Goal: Information Seeking & Learning: Learn about a topic

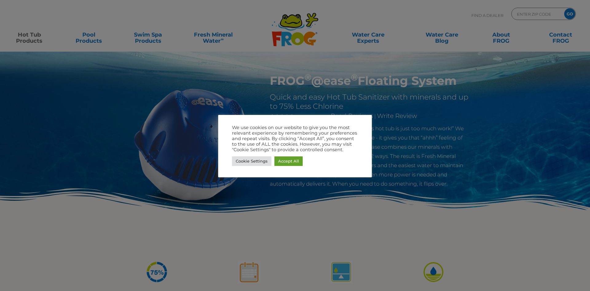
scroll to position [93, 0]
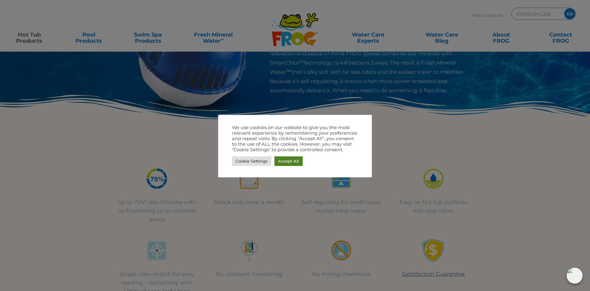
click at [297, 164] on link "Accept All" at bounding box center [289, 161] width 28 height 10
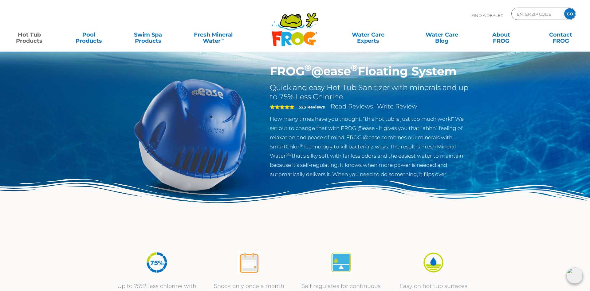
scroll to position [0, 0]
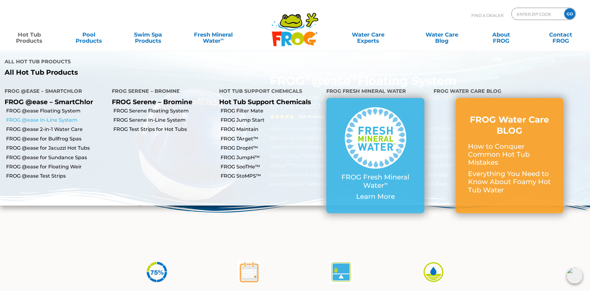
click at [42, 117] on link "FROG @ease In-Line System" at bounding box center [56, 120] width 101 height 7
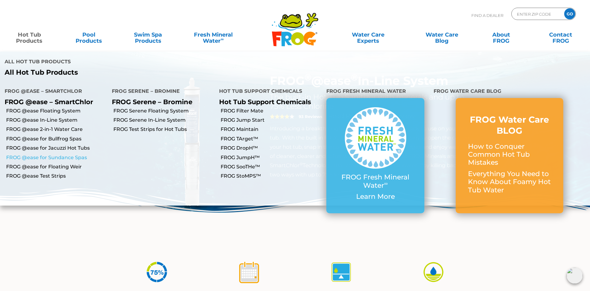
click at [57, 154] on link "FROG @ease for Sundance Spas" at bounding box center [56, 157] width 101 height 7
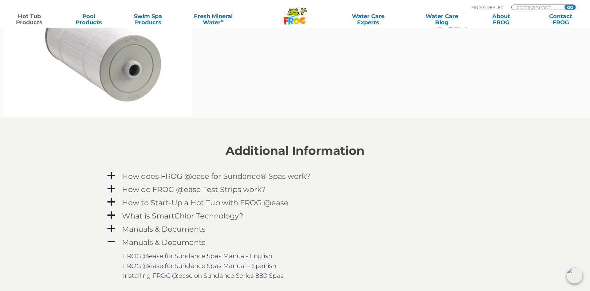
scroll to position [564, 0]
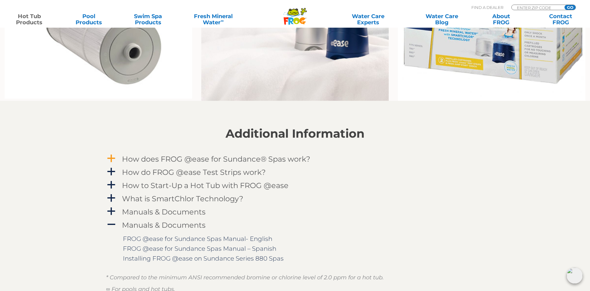
click at [196, 160] on h4 "How does FROG @ease for Sundance® Spas work?" at bounding box center [216, 159] width 188 height 8
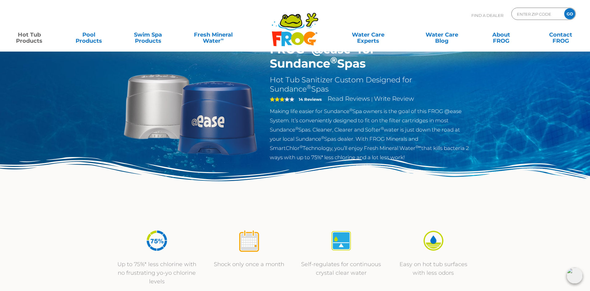
scroll to position [0, 0]
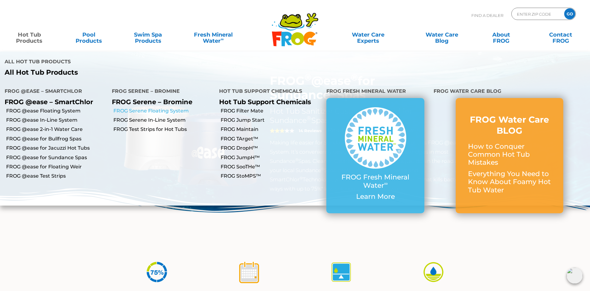
click at [146, 108] on link "FROG Serene Floating System" at bounding box center [163, 111] width 101 height 7
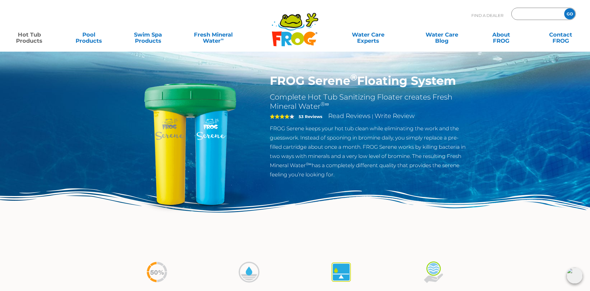
click at [533, 13] on input "Zip Code Form" at bounding box center [537, 14] width 42 height 9
type input "44001"
click at [564, 8] on input "GO" at bounding box center [569, 13] width 11 height 11
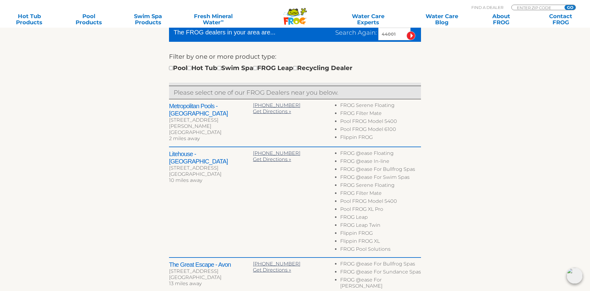
scroll to position [188, 0]
